Goal: Find specific page/section: Find specific page/section

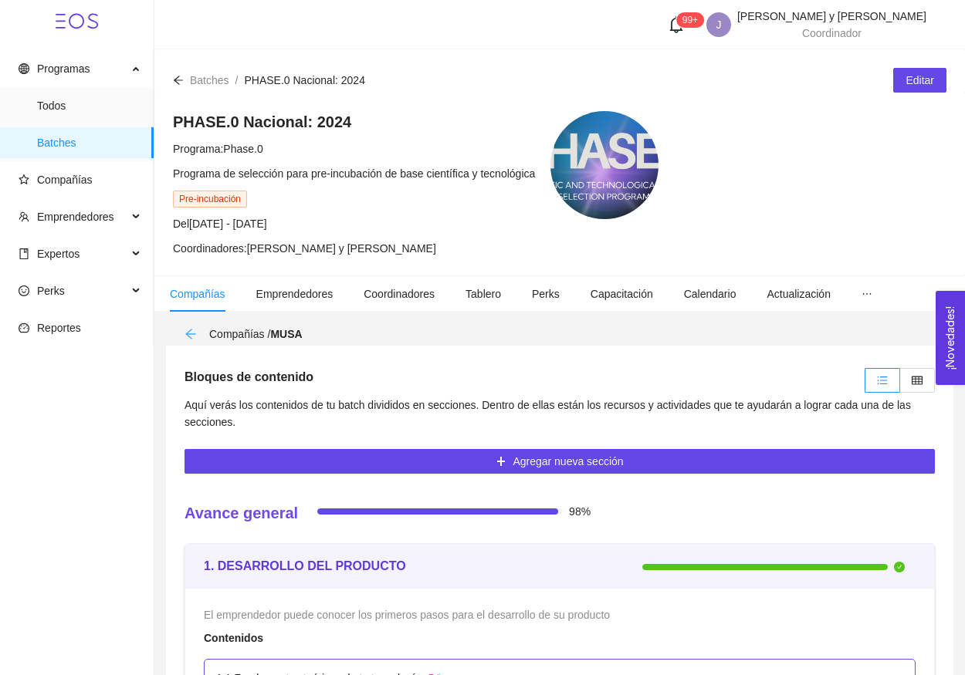
click at [195, 337] on icon "arrow-left" at bounding box center [190, 334] width 12 height 12
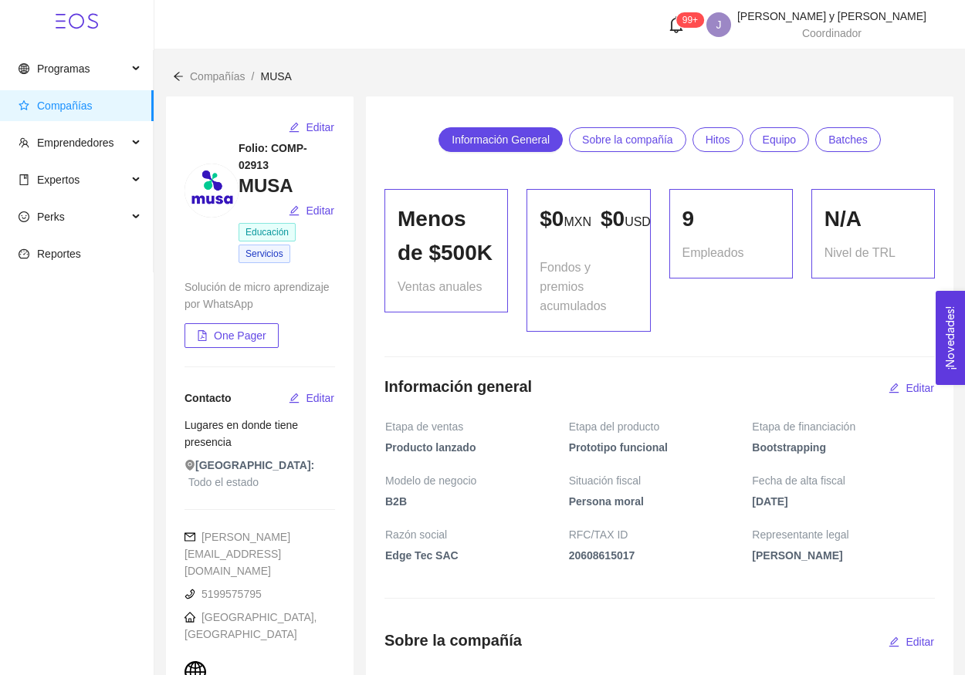
click at [181, 81] on icon "arrow-left" at bounding box center [178, 76] width 11 height 11
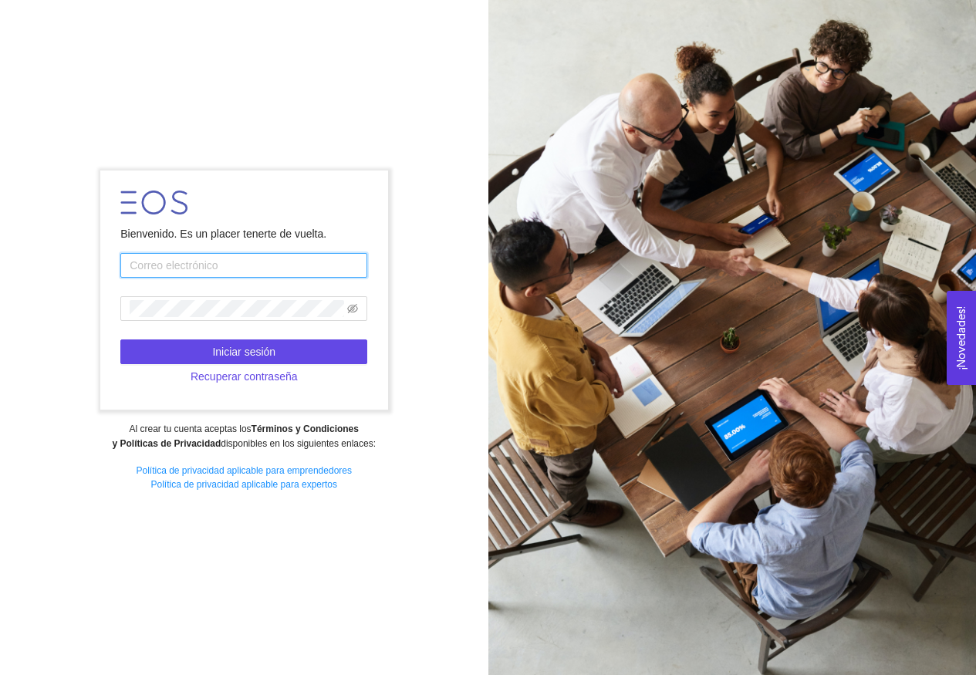
type input "[EMAIL_ADDRESS][DOMAIN_NAME]"
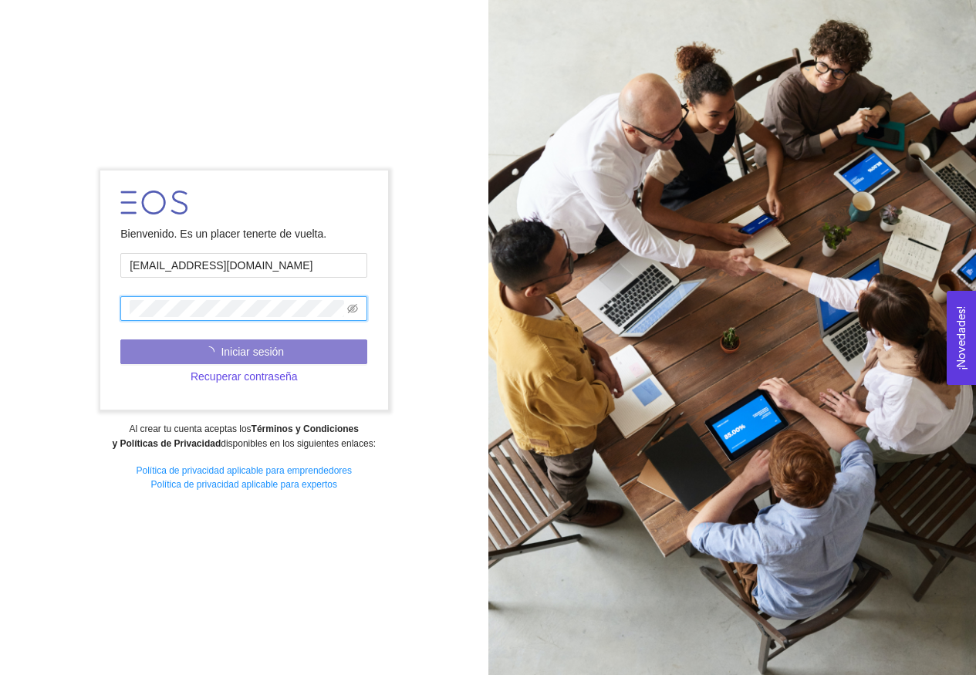
click at [321, 363] on button "Iniciar sesión" at bounding box center [243, 352] width 247 height 25
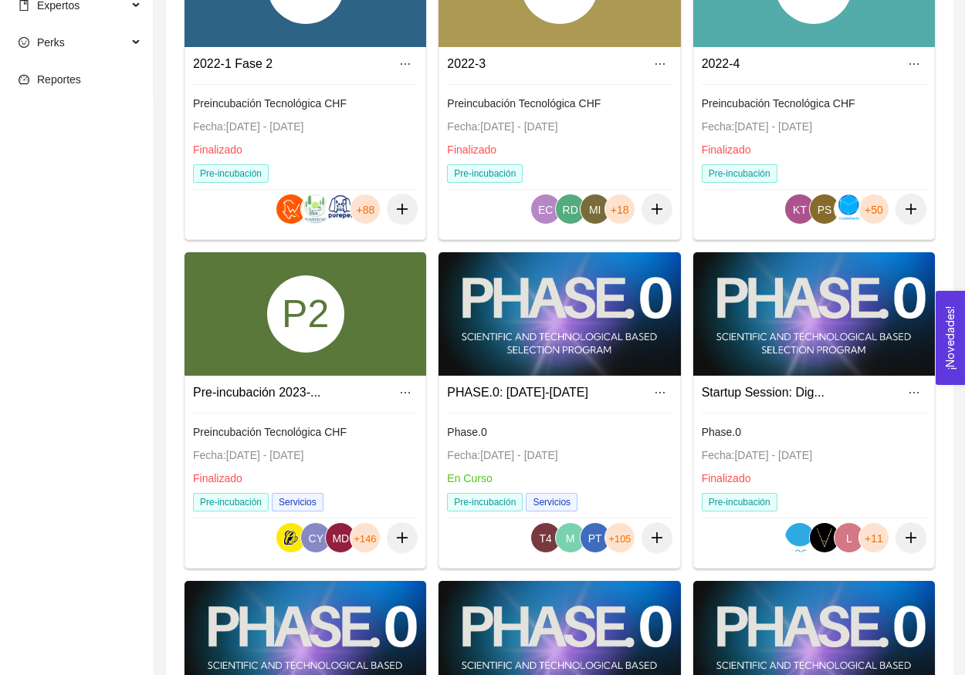
scroll to position [583, 0]
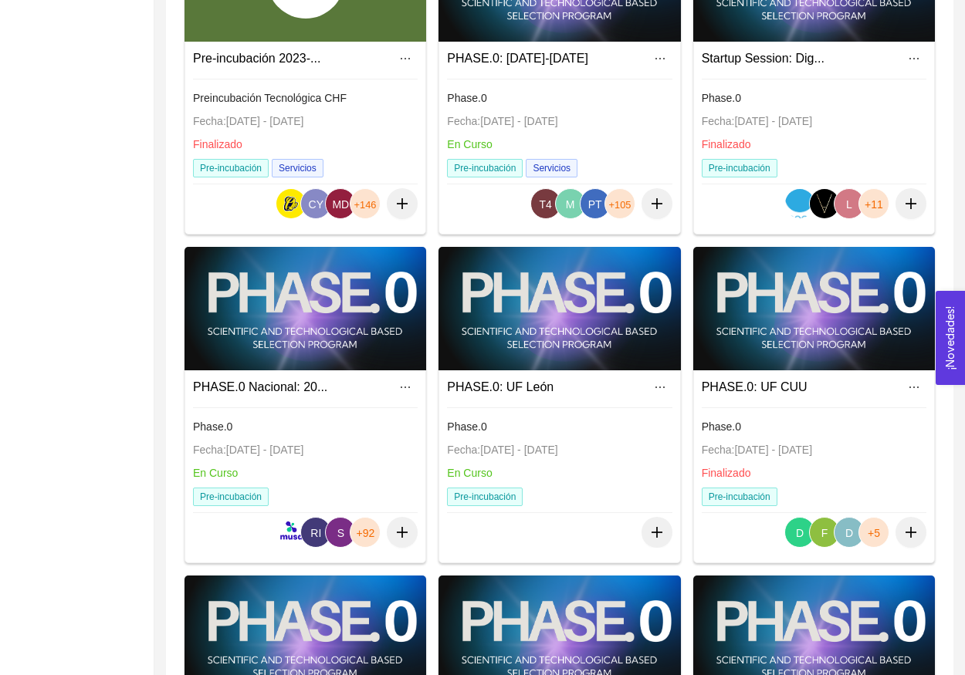
click at [327, 351] on div at bounding box center [305, 309] width 242 height 124
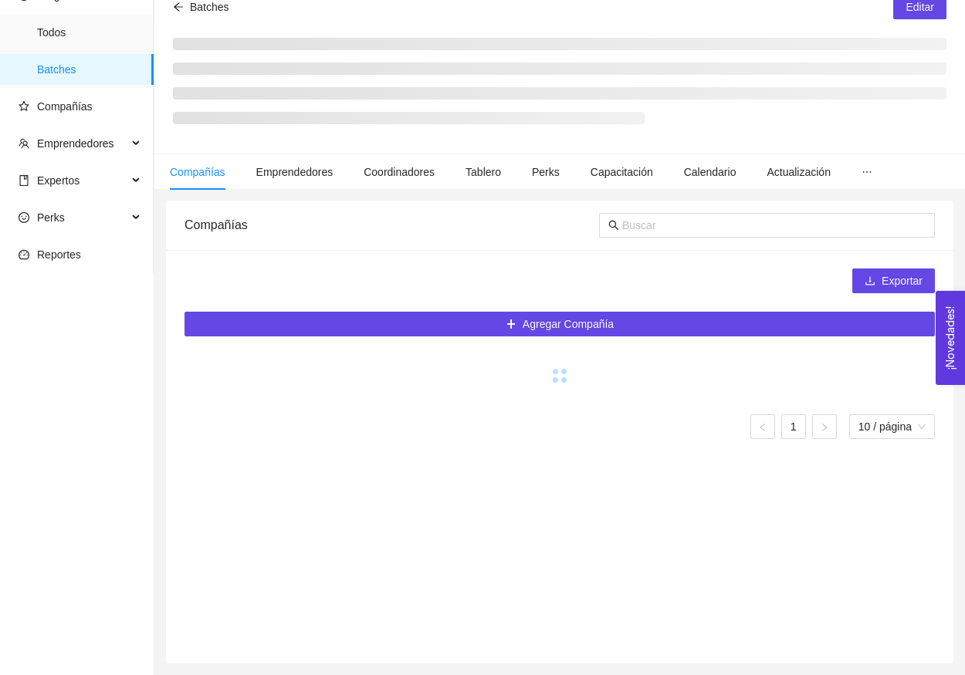
scroll to position [73, 0]
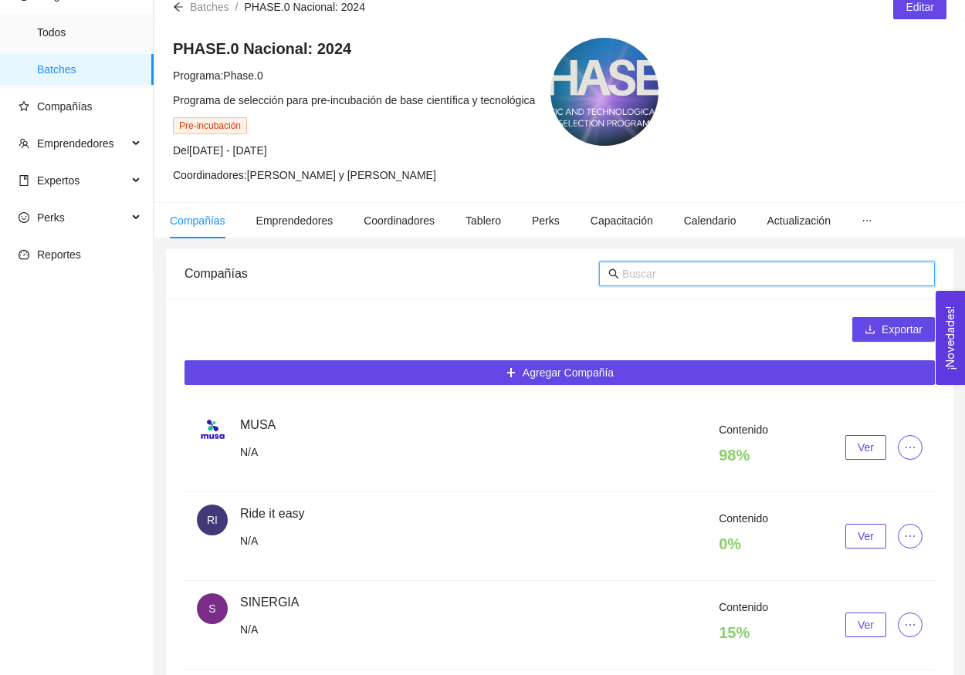
click at [708, 282] on input "text" at bounding box center [773, 274] width 303 height 17
click at [688, 272] on input "text" at bounding box center [773, 274] width 303 height 17
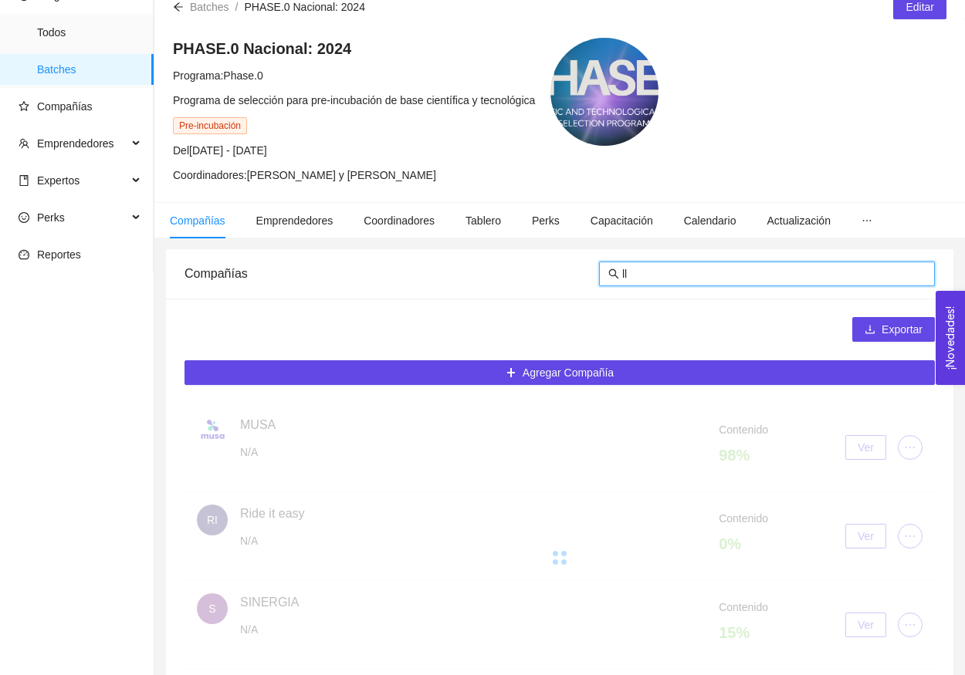
type input "lla"
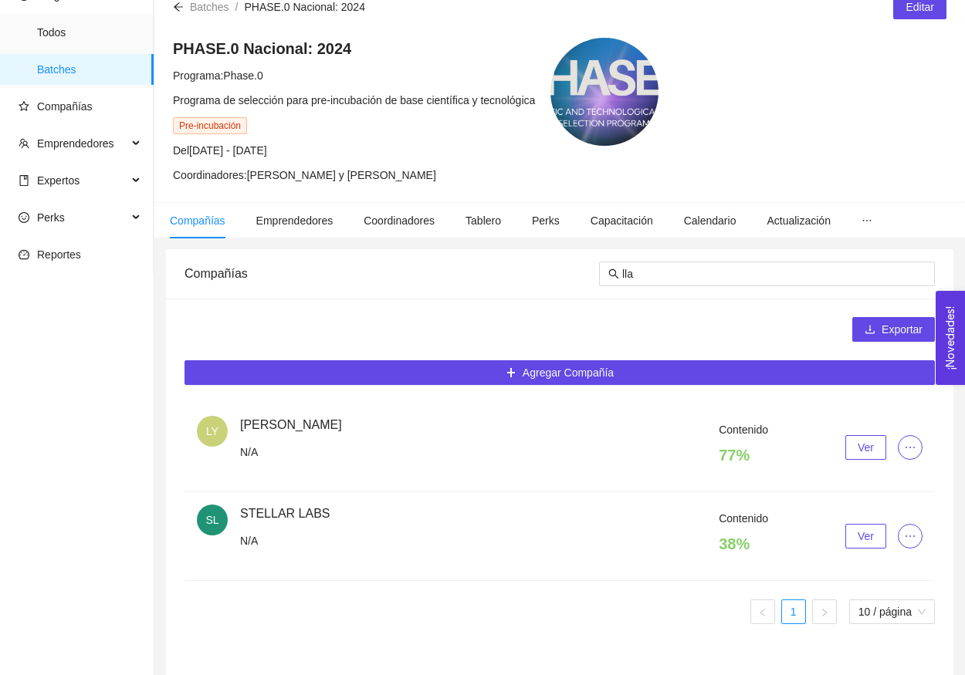
click at [859, 440] on span "Ver" at bounding box center [866, 447] width 16 height 17
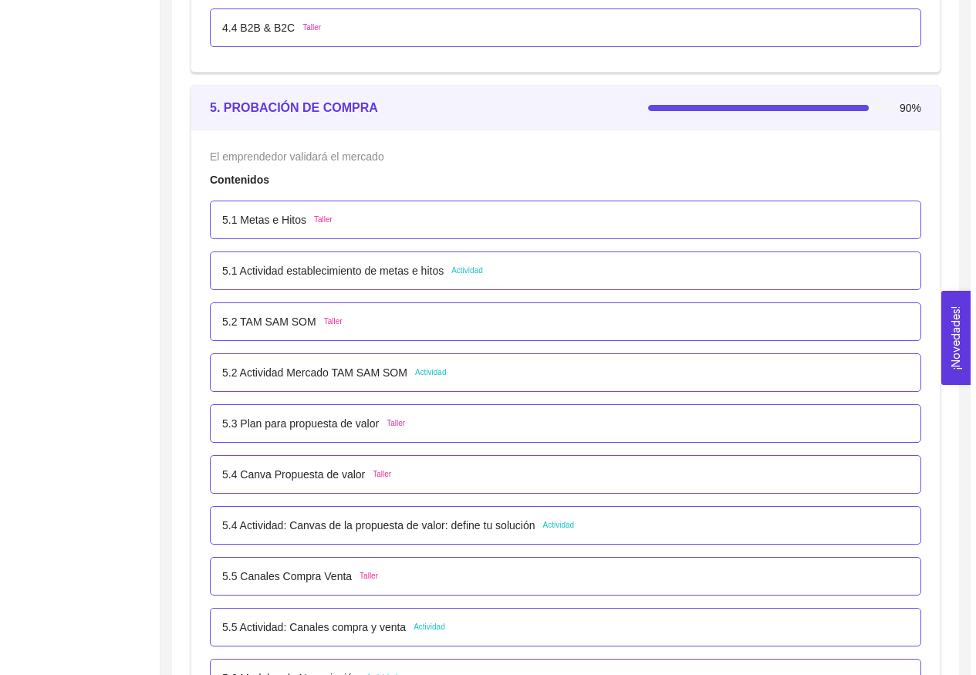
scroll to position [3214, 0]
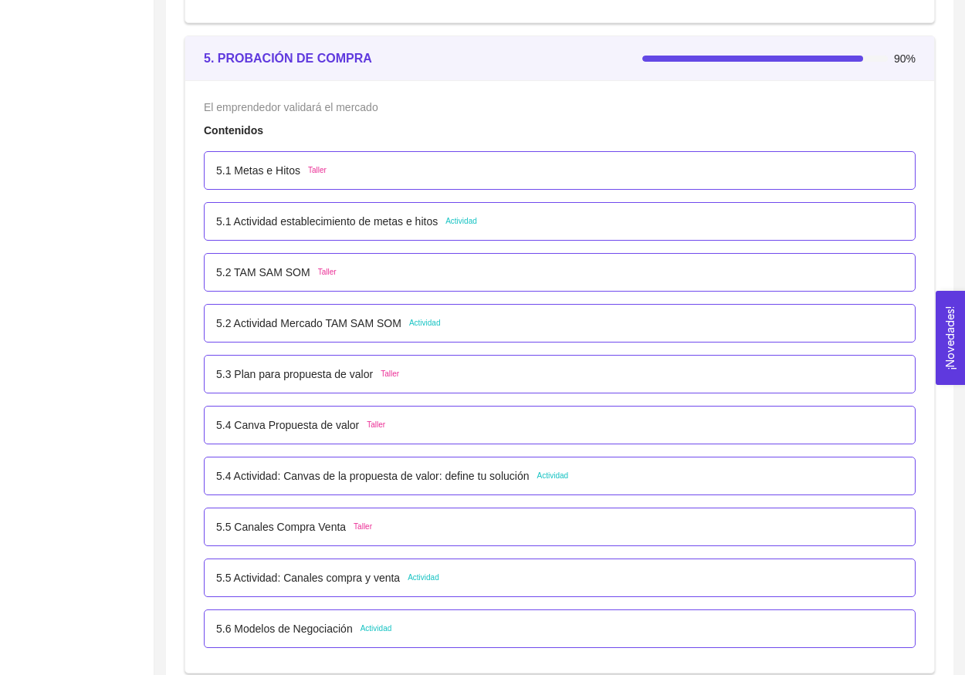
click at [412, 322] on div "5.2 Actividad [PERSON_NAME] SOM Actividad" at bounding box center [328, 323] width 224 height 17
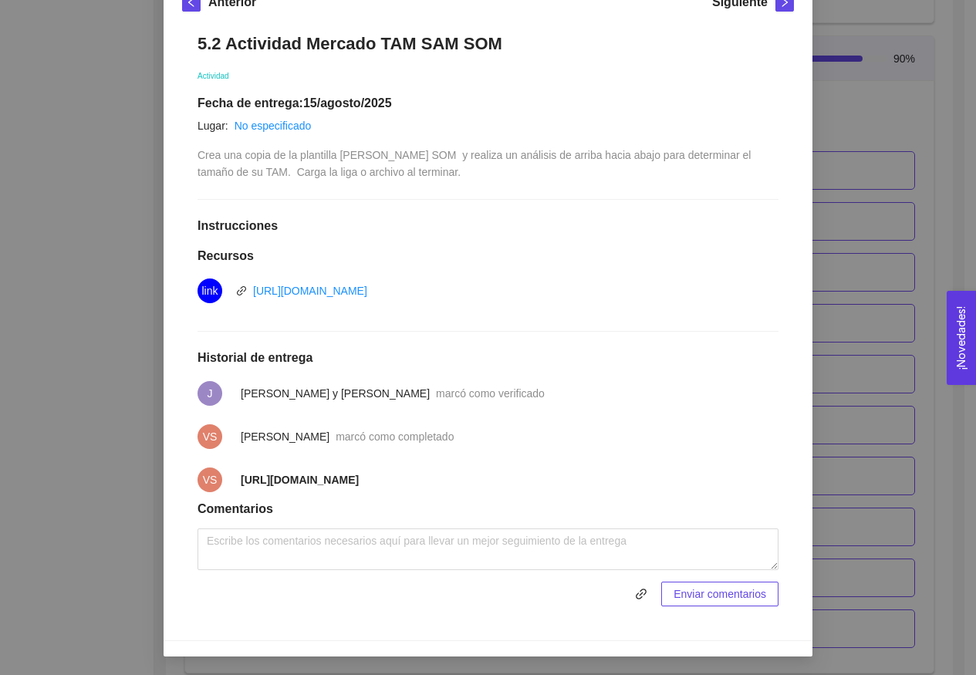
scroll to position [247, 0]
drag, startPoint x: 272, startPoint y: 488, endPoint x: 227, endPoint y: 469, distance: 48.5
click at [227, 469] on li "VS https://docs.google.com/document/d/1PiXU7nlfcgR-XP7fAhr09_1IKad9KW3gkHe-bcda…" at bounding box center [488, 480] width 581 height 43
copy li "https://docs.google.com/document/d/1PiXU7nlfcgR-XP7fAhr09_1IKad9KW3gkHe-bcdaOmA…"
